Goal: Information Seeking & Learning: Learn about a topic

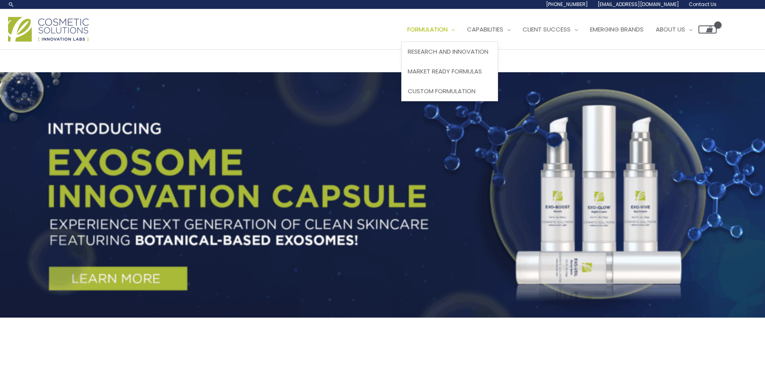
click at [407, 33] on span "Formulation" at bounding box center [427, 29] width 40 height 8
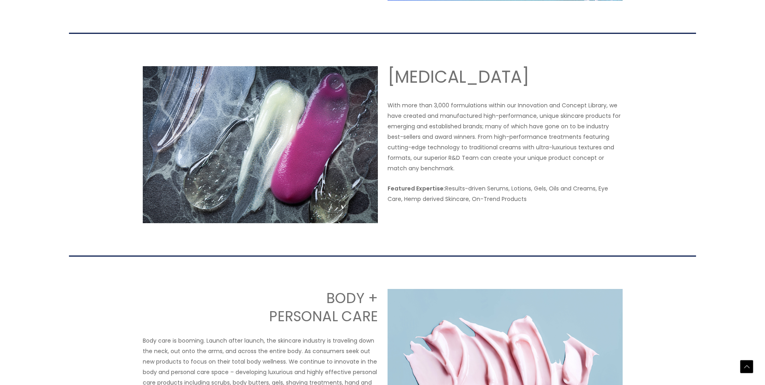
scroll to position [685, 0]
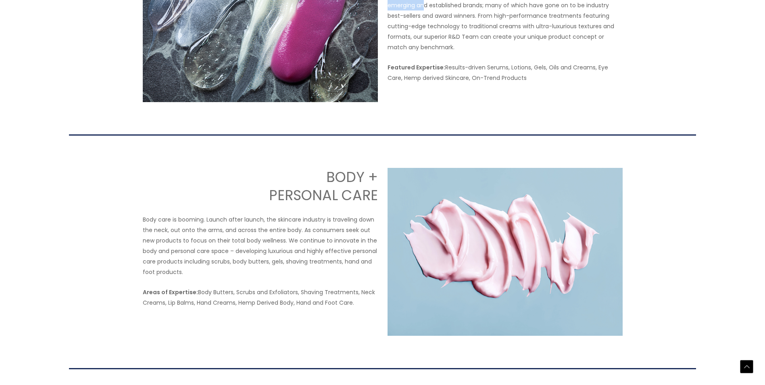
drag, startPoint x: 425, startPoint y: 187, endPoint x: 524, endPoint y: 182, distance: 98.5
click at [524, 52] on p "With more than 3,000 formulations within our Innovation and Concept Library, we…" at bounding box center [504, 15] width 235 height 73
drag, startPoint x: 524, startPoint y: 182, endPoint x: 568, endPoint y: 196, distance: 46.4
click at [568, 52] on p "With more than 3,000 formulations within our Innovation and Concept Library, we…" at bounding box center [504, 15] width 235 height 73
drag, startPoint x: 550, startPoint y: 253, endPoint x: 620, endPoint y: 260, distance: 70.0
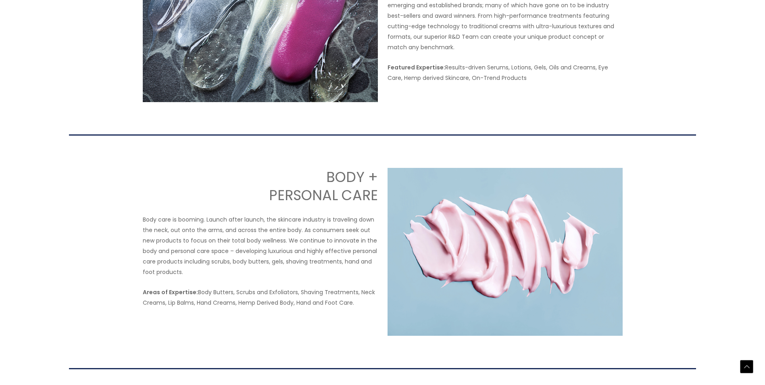
click at [620, 83] on p "Featured Expertise: Results-driven Serums, Lotions, Gels, Oils and Creams, Eye …" at bounding box center [504, 72] width 235 height 21
click at [535, 52] on p "With more than 3,000 formulations within our Innovation and Concept Library, we…" at bounding box center [504, 15] width 235 height 73
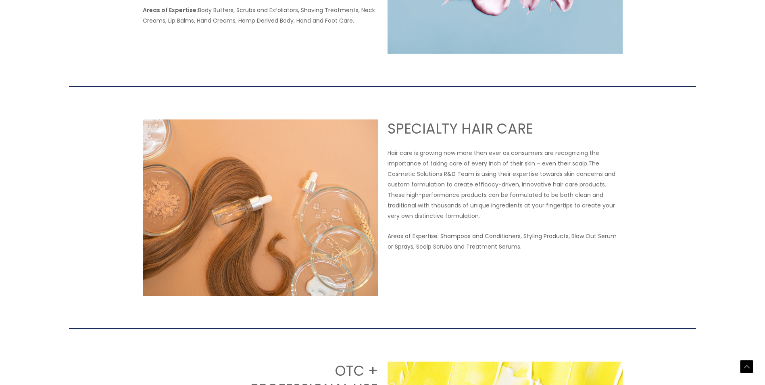
scroll to position [968, 0]
drag, startPoint x: 203, startPoint y: 200, endPoint x: 334, endPoint y: 196, distance: 131.1
click at [334, 25] on p "Areas of Expertise: Body Butters, Scrubs and Exfoliators, Shaving Treatments, N…" at bounding box center [260, 14] width 235 height 21
click at [224, 25] on p "Areas of Expertise: Body Butters, Scrubs and Exfoliators, Shaving Treatments, N…" at bounding box center [260, 14] width 235 height 21
drag, startPoint x: 258, startPoint y: 209, endPoint x: 348, endPoint y: 211, distance: 89.9
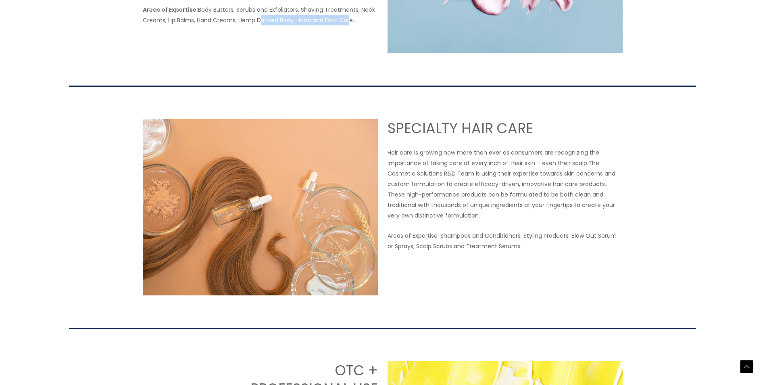
click at [348, 25] on p "Areas of Expertise: Body Butters, Scrubs and Exfoliators, Shaving Treatments, N…" at bounding box center [260, 14] width 235 height 21
drag, startPoint x: 233, startPoint y: 122, endPoint x: 355, endPoint y: 173, distance: 132.8
drag, startPoint x: 355, startPoint y: 173, endPoint x: 272, endPoint y: 156, distance: 85.2
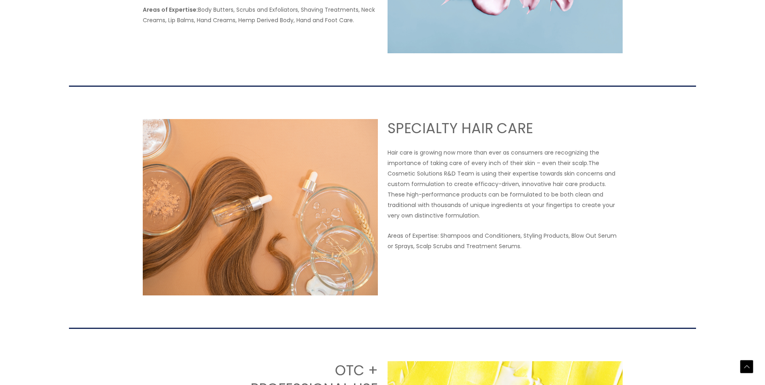
drag, startPoint x: 248, startPoint y: 160, endPoint x: 312, endPoint y: 166, distance: 63.6
drag, startPoint x: 298, startPoint y: 154, endPoint x: 330, endPoint y: 169, distance: 34.8
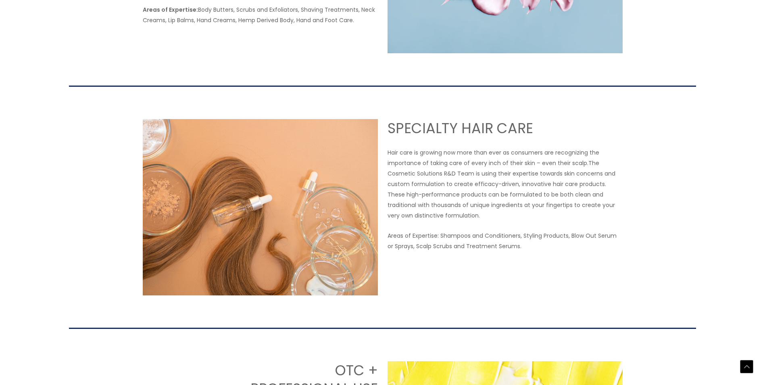
drag, startPoint x: 330, startPoint y: 169, endPoint x: 317, endPoint y: 186, distance: 21.6
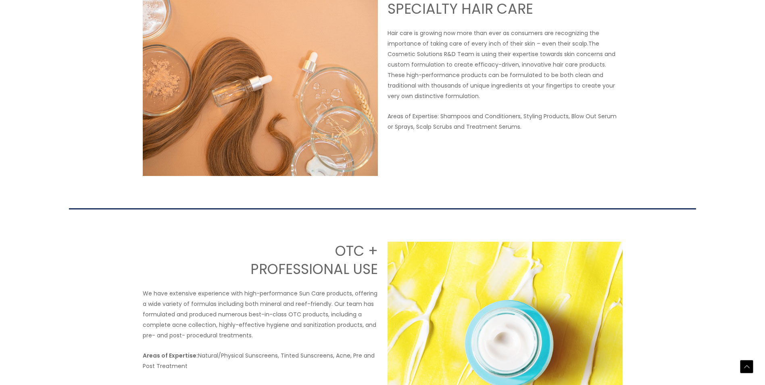
scroll to position [1169, 0]
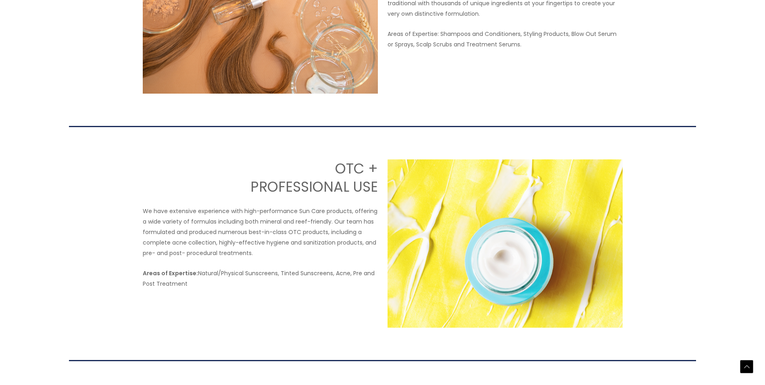
drag, startPoint x: 423, startPoint y: 138, endPoint x: 514, endPoint y: 173, distance: 96.7
drag, startPoint x: 514, startPoint y: 173, endPoint x: 509, endPoint y: 173, distance: 4.8
drag, startPoint x: 430, startPoint y: 141, endPoint x: 600, endPoint y: 159, distance: 171.0
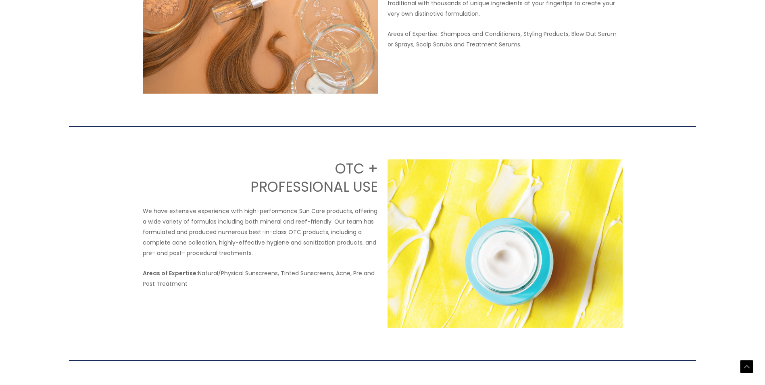
drag, startPoint x: 600, startPoint y: 159, endPoint x: 554, endPoint y: 169, distance: 47.0
drag, startPoint x: 440, startPoint y: 158, endPoint x: 618, endPoint y: 166, distance: 177.6
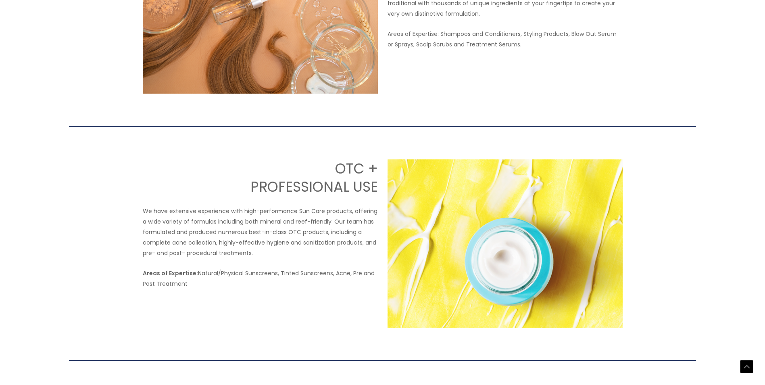
drag, startPoint x: 618, startPoint y: 166, endPoint x: 580, endPoint y: 183, distance: 41.3
drag, startPoint x: 402, startPoint y: 176, endPoint x: 459, endPoint y: 168, distance: 57.4
drag, startPoint x: 459, startPoint y: 168, endPoint x: 470, endPoint y: 175, distance: 13.3
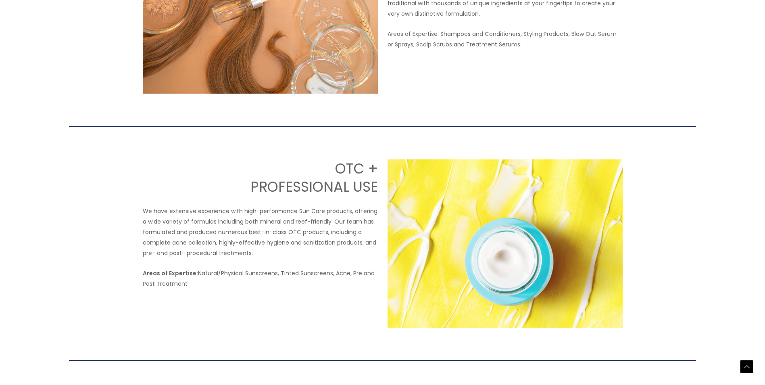
drag, startPoint x: 545, startPoint y: 169, endPoint x: 603, endPoint y: 174, distance: 58.3
drag, startPoint x: 603, startPoint y: 174, endPoint x: 554, endPoint y: 186, distance: 50.3
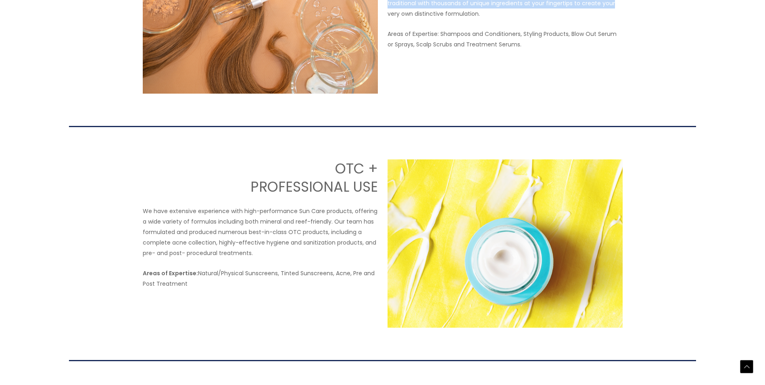
drag, startPoint x: 572, startPoint y: 177, endPoint x: 582, endPoint y: 187, distance: 14.5
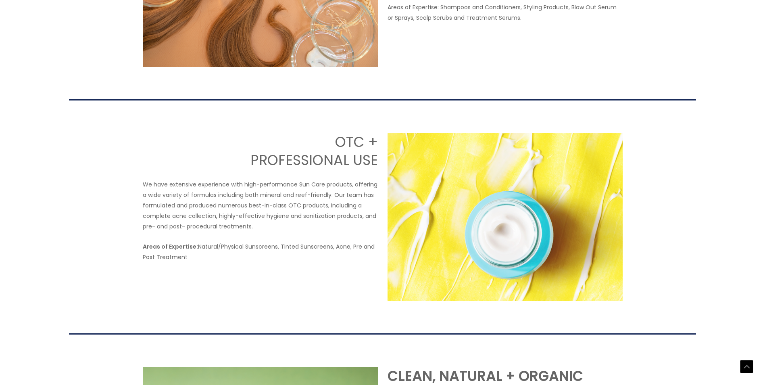
scroll to position [1209, 0]
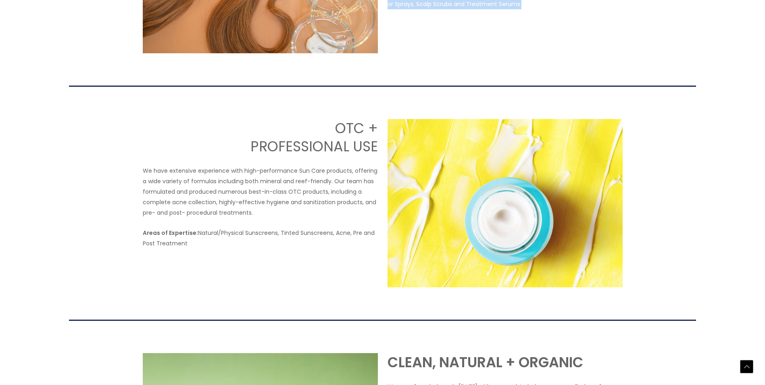
drag, startPoint x: 464, startPoint y: 183, endPoint x: 543, endPoint y: 192, distance: 80.3
drag, startPoint x: 543, startPoint y: 192, endPoint x: 556, endPoint y: 196, distance: 12.7
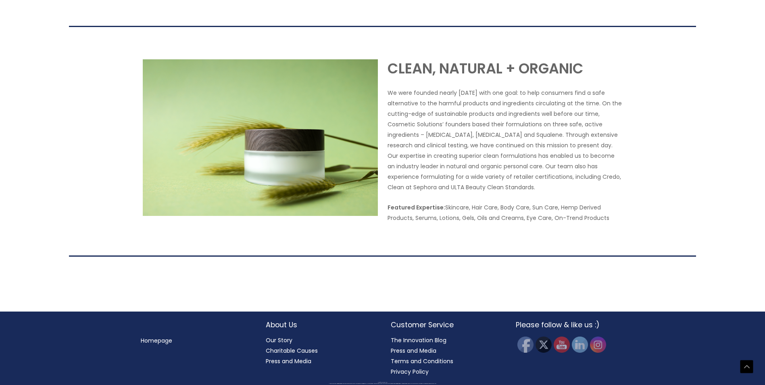
scroll to position [1690, 0]
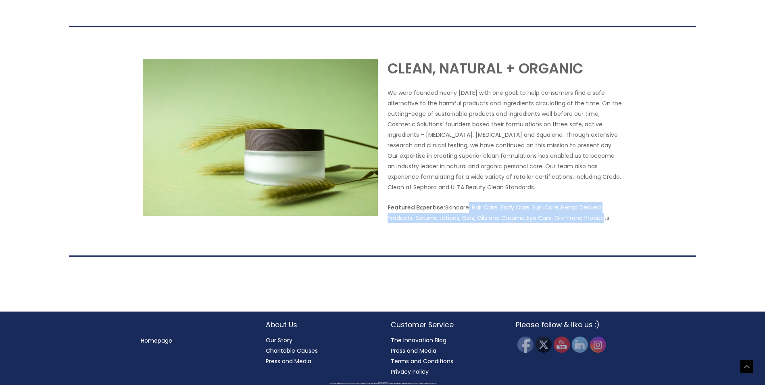
drag, startPoint x: 483, startPoint y: 208, endPoint x: 599, endPoint y: 223, distance: 117.1
click at [599, 223] on p "Featured Expertise: Skincare, Hair Care, Body Care, Sun Care, Hemp Derived Prod…" at bounding box center [504, 212] width 235 height 21
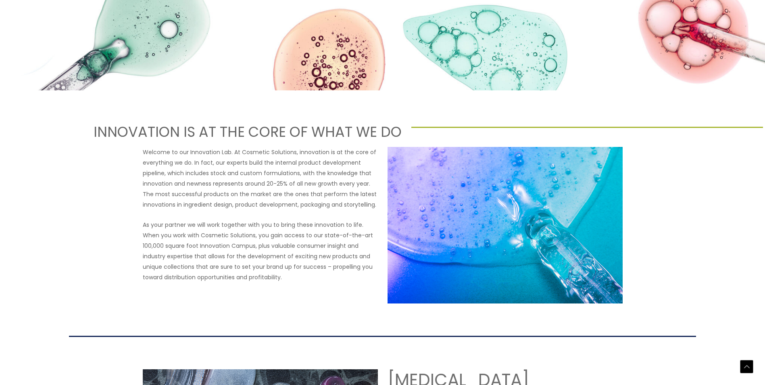
scroll to position [279, 0]
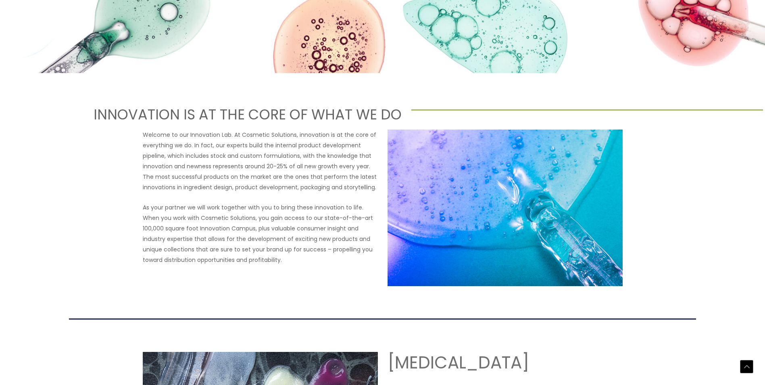
drag, startPoint x: 383, startPoint y: 151, endPoint x: 497, endPoint y: 141, distance: 114.5
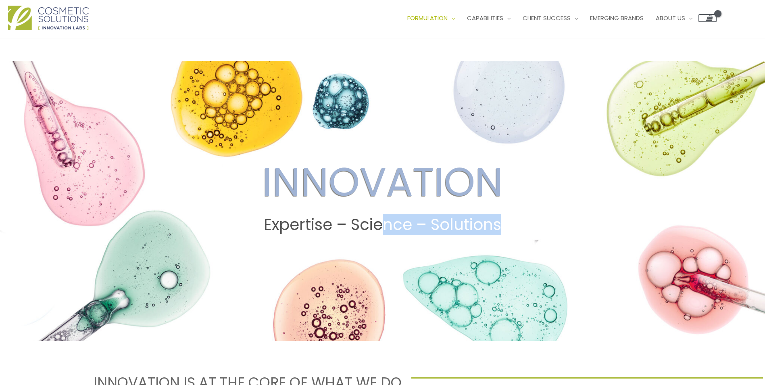
scroll to position [0, 0]
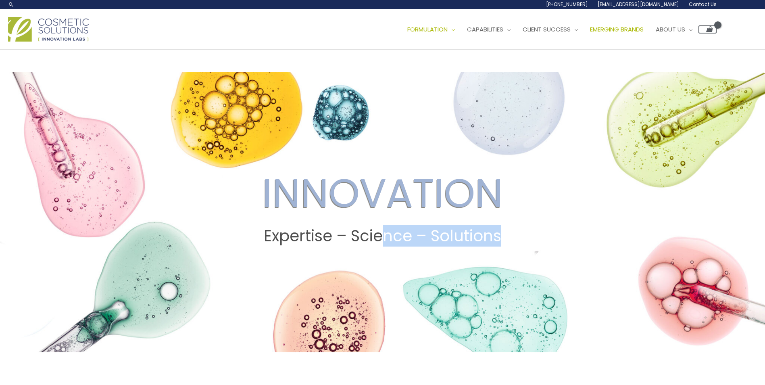
click at [590, 33] on span "Emerging Brands" at bounding box center [617, 29] width 54 height 8
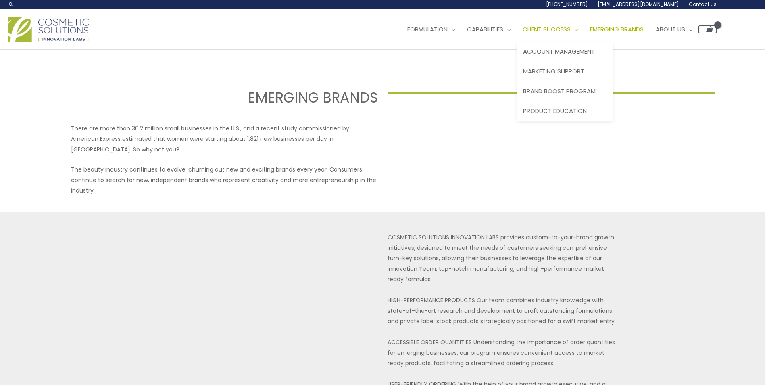
click at [522, 33] on span "Client Success" at bounding box center [546, 29] width 48 height 8
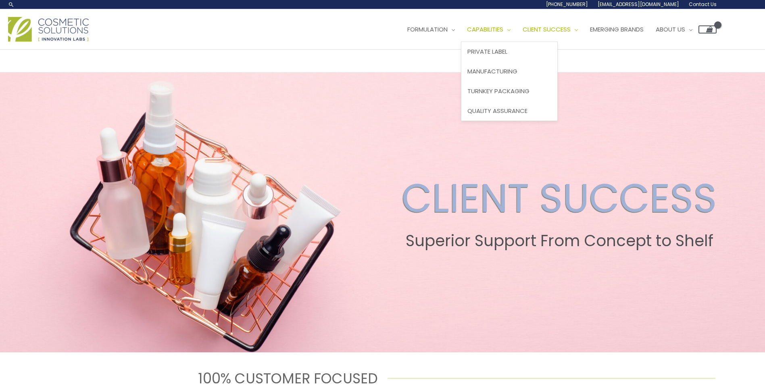
click at [467, 33] on span "Capabilities" at bounding box center [485, 29] width 36 height 8
click at [467, 56] on span "Private Label" at bounding box center [487, 51] width 40 height 8
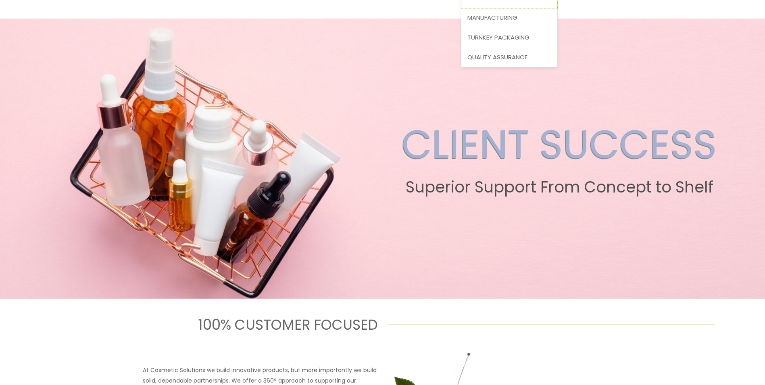
scroll to position [121, 0]
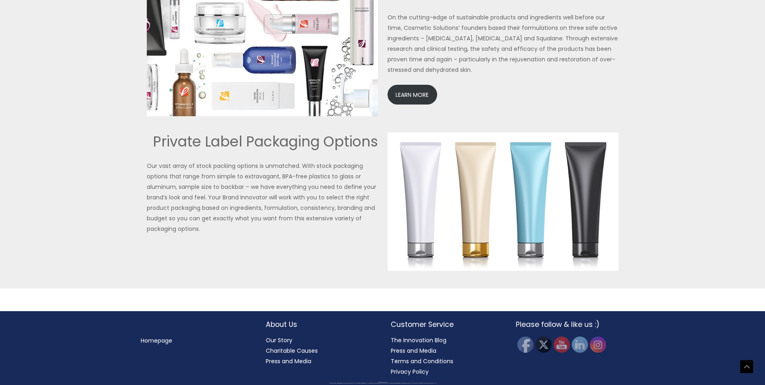
scroll to position [1869, 0]
click at [275, 116] on img at bounding box center [262, 41] width 231 height 150
click at [322, 116] on img at bounding box center [262, 41] width 231 height 150
